Goal: Task Accomplishment & Management: Manage account settings

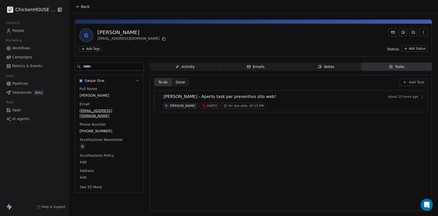
click at [327, 69] on div "Notes" at bounding box center [326, 66] width 16 height 5
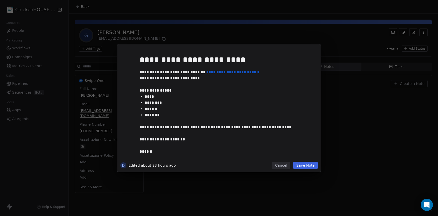
click at [278, 165] on button "Cancel" at bounding box center [281, 165] width 18 height 7
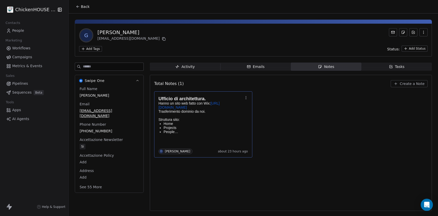
drag, startPoint x: 155, startPoint y: 35, endPoint x: 99, endPoint y: 29, distance: 56.5
click at [99, 29] on div "G [PERSON_NAME] [EMAIL_ADDRESS][DOMAIN_NAME]" at bounding box center [253, 35] width 348 height 14
copy div "[PERSON_NAME]"
click at [162, 39] on icon at bounding box center [164, 39] width 4 height 4
click at [200, 132] on p "People" at bounding box center [202, 132] width 79 height 4
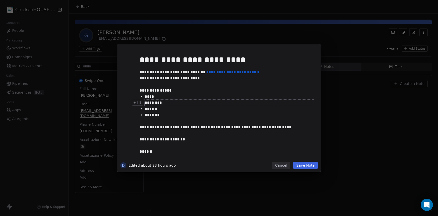
scroll to position [8, 0]
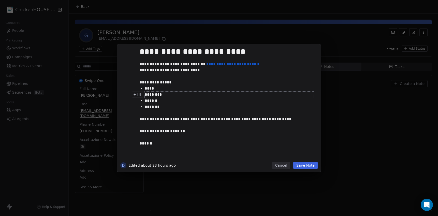
click at [277, 164] on button "Cancel" at bounding box center [281, 165] width 18 height 7
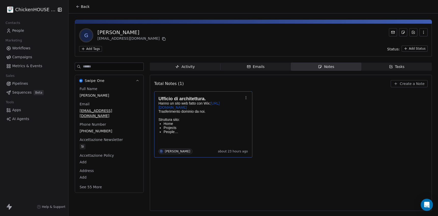
click at [391, 67] on icon "button" at bounding box center [391, 67] width 4 height 4
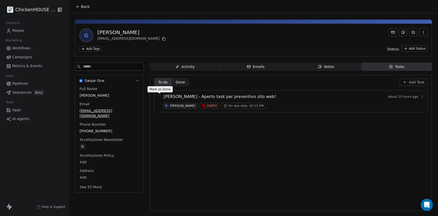
drag, startPoint x: 159, startPoint y: 97, endPoint x: 166, endPoint y: 101, distance: 8.0
click at [159, 97] on button "button" at bounding box center [159, 97] width 4 height 4
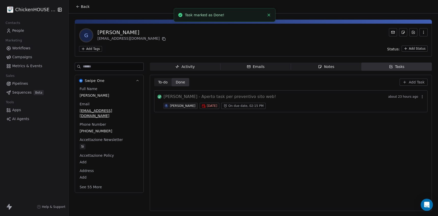
click at [180, 107] on div "[PERSON_NAME]" at bounding box center [182, 106] width 25 height 4
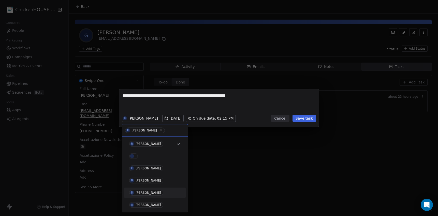
click at [140, 191] on div "[PERSON_NAME]" at bounding box center [148, 193] width 25 height 4
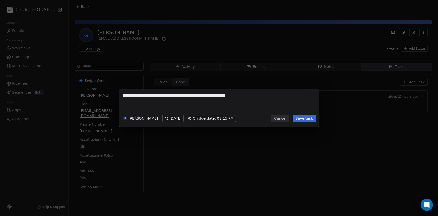
click at [307, 117] on button "Save task" at bounding box center [303, 118] width 23 height 7
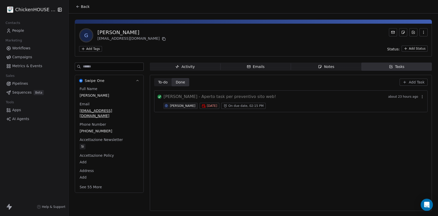
click at [162, 98] on div "[PERSON_NAME] - Aperto task per preventivo sito web! about 23 hours ago D [PERS…" at bounding box center [290, 101] width 273 height 22
click at [161, 98] on div "[PERSON_NAME] - Aperto task per preventivo sito web! about 23 hours ago D [PERS…" at bounding box center [290, 101] width 273 height 22
click at [160, 97] on button "button" at bounding box center [159, 97] width 4 height 4
click at [159, 97] on button "button" at bounding box center [159, 97] width 4 height 4
click at [331, 66] on div "Notes" at bounding box center [326, 66] width 16 height 5
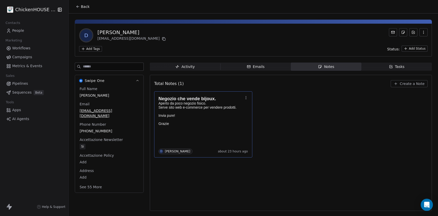
click at [192, 114] on p "Invia pure! Grazie" at bounding box center [200, 119] width 84 height 12
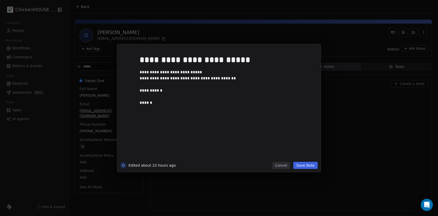
click at [282, 166] on button "Cancel" at bounding box center [281, 165] width 18 height 7
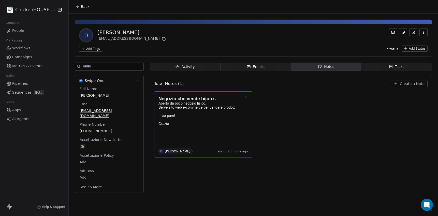
drag, startPoint x: 128, startPoint y: 30, endPoint x: 97, endPoint y: 30, distance: 31.0
click at [97, 30] on div "Daniela Cuciniello" at bounding box center [131, 32] width 69 height 7
copy div "Daniela Cuciniello"
click at [162, 39] on icon at bounding box center [164, 39] width 4 height 4
click at [392, 68] on icon "button" at bounding box center [391, 67] width 4 height 4
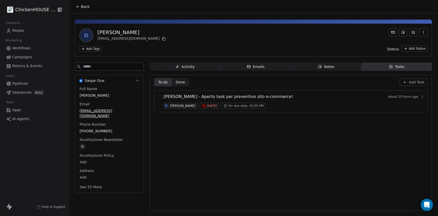
click at [169, 106] on span "R Roberto Basso" at bounding box center [180, 106] width 34 height 6
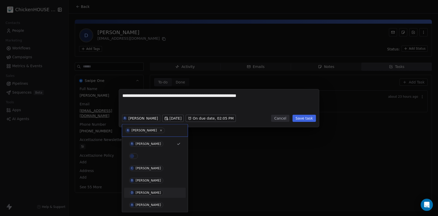
click at [140, 192] on div "[PERSON_NAME]" at bounding box center [148, 193] width 25 height 4
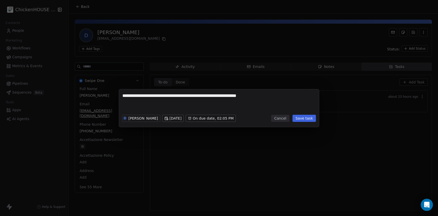
click at [192, 106] on textarea "**********" at bounding box center [218, 103] width 193 height 20
click at [131, 108] on textarea "**********" at bounding box center [218, 103] width 193 height 20
type textarea "**********"
click at [306, 119] on button "Save task" at bounding box center [303, 118] width 23 height 7
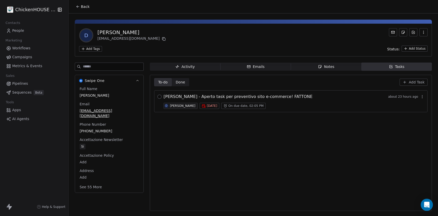
click at [160, 96] on button "button" at bounding box center [159, 97] width 4 height 4
click at [330, 63] on span "Notes Notes" at bounding box center [326, 67] width 70 height 8
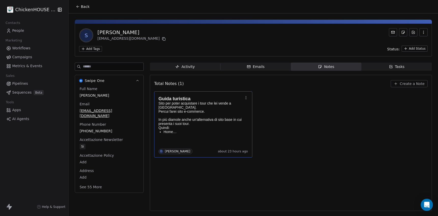
click at [201, 107] on p "Sito per poter acquistare i tour che lei vende a Venezia." at bounding box center [200, 105] width 84 height 8
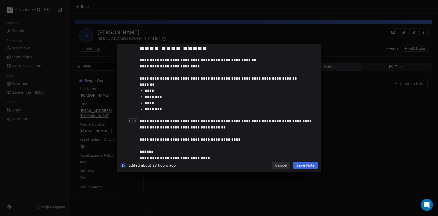
scroll to position [2, 0]
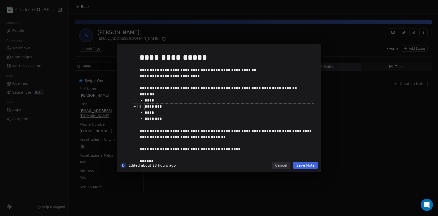
click at [283, 163] on button "Cancel" at bounding box center [281, 165] width 18 height 7
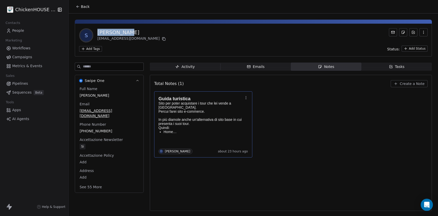
drag, startPoint x: 124, startPoint y: 35, endPoint x: 96, endPoint y: 32, distance: 28.3
click at [96, 32] on div "S Silvia Capo silviacapo@hotmail.com" at bounding box center [123, 35] width 88 height 14
copy div "Silvia Capo"
click at [162, 39] on icon at bounding box center [164, 39] width 4 height 4
click at [198, 114] on p "Percui farei sito e-commerce. In più diamole anche un'alternativa di sito base …" at bounding box center [200, 119] width 84 height 20
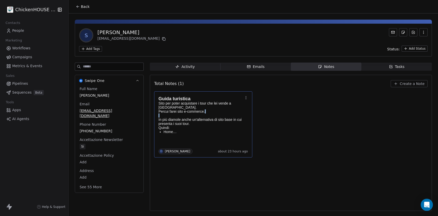
click at [198, 115] on p "Percui farei sito e-commerce. In più diamole anche un'alternativa di sito base …" at bounding box center [200, 119] width 84 height 20
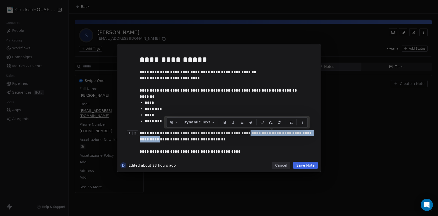
drag, startPoint x: 242, startPoint y: 133, endPoint x: 317, endPoint y: 134, distance: 75.5
click at [317, 134] on div "**********" at bounding box center [218, 104] width 197 height 114
click at [257, 138] on div "**********" at bounding box center [227, 169] width 174 height 79
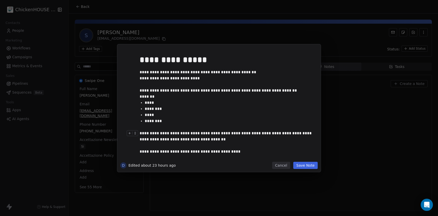
click at [279, 167] on button "Cancel" at bounding box center [281, 165] width 18 height 7
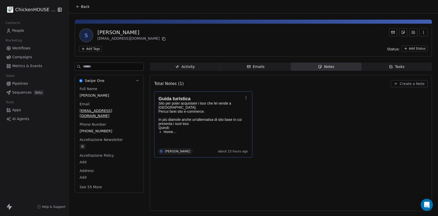
click at [335, 67] on span "Notes Notes" at bounding box center [326, 67] width 70 height 8
click at [391, 66] on icon "button" at bounding box center [391, 67] width 4 height 4
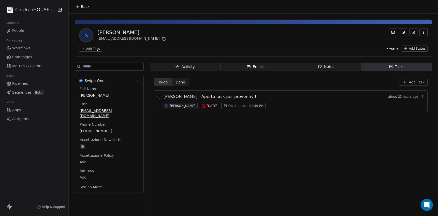
click at [195, 96] on span "SILVIA CAPO - Aperto task per preventivi!" at bounding box center [209, 97] width 93 height 6
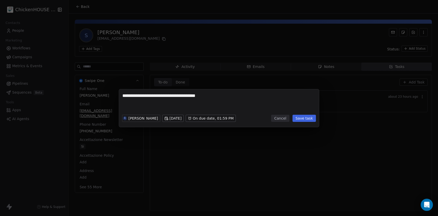
click at [175, 107] on textarea "**********" at bounding box center [218, 103] width 193 height 20
type textarea "**********"
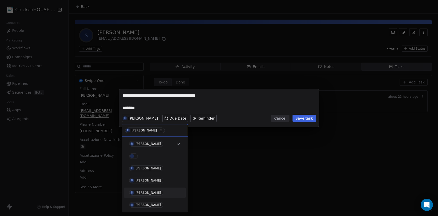
click at [142, 191] on div "[PERSON_NAME]" at bounding box center [148, 193] width 25 height 4
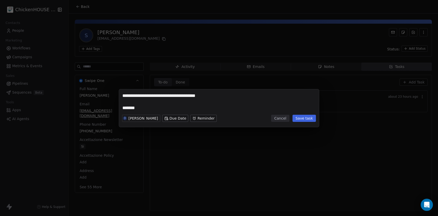
click at [306, 120] on button "Save task" at bounding box center [303, 118] width 23 height 7
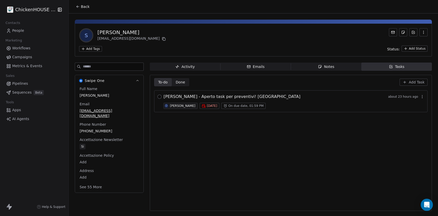
click at [160, 96] on button "button" at bounding box center [159, 97] width 4 height 4
